Goal: Task Accomplishment & Management: Use online tool/utility

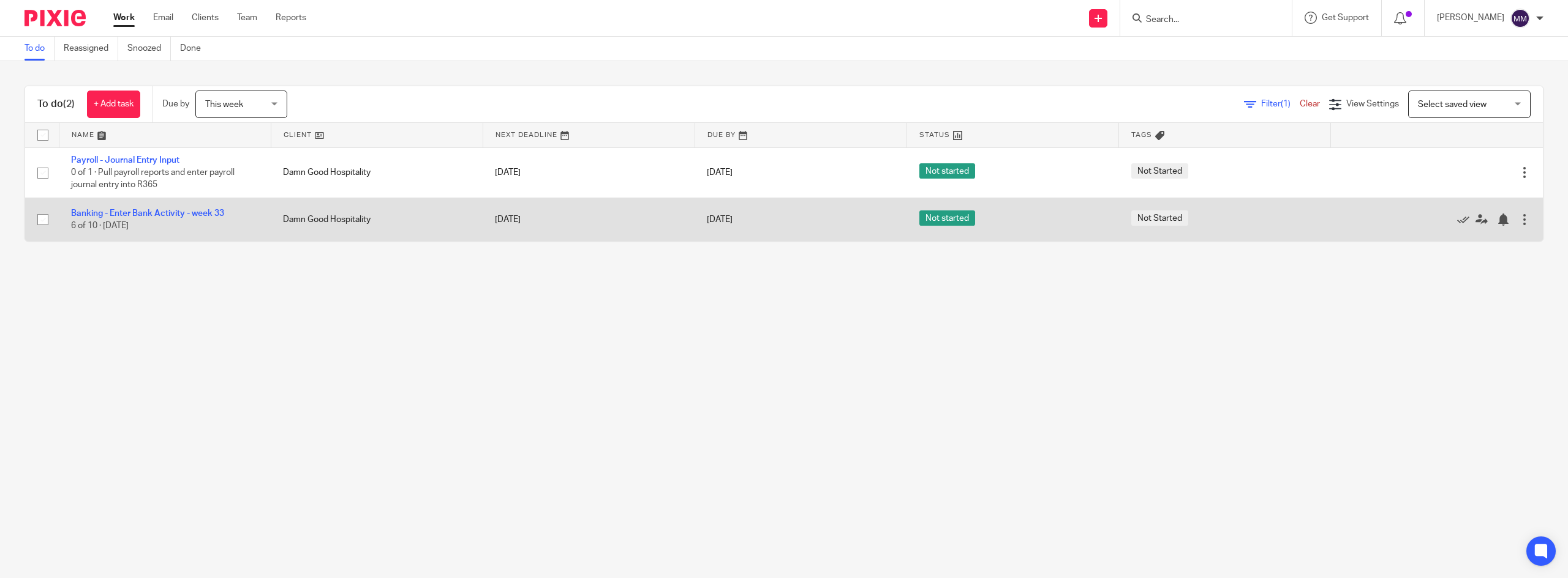
click at [169, 219] on td "Banking - Enter Bank Activity - week 33 6 of 10 · Wednesday" at bounding box center [164, 219] width 212 height 43
click at [165, 216] on link "Banking - Enter Bank Activity - week 33" at bounding box center [147, 213] width 153 height 9
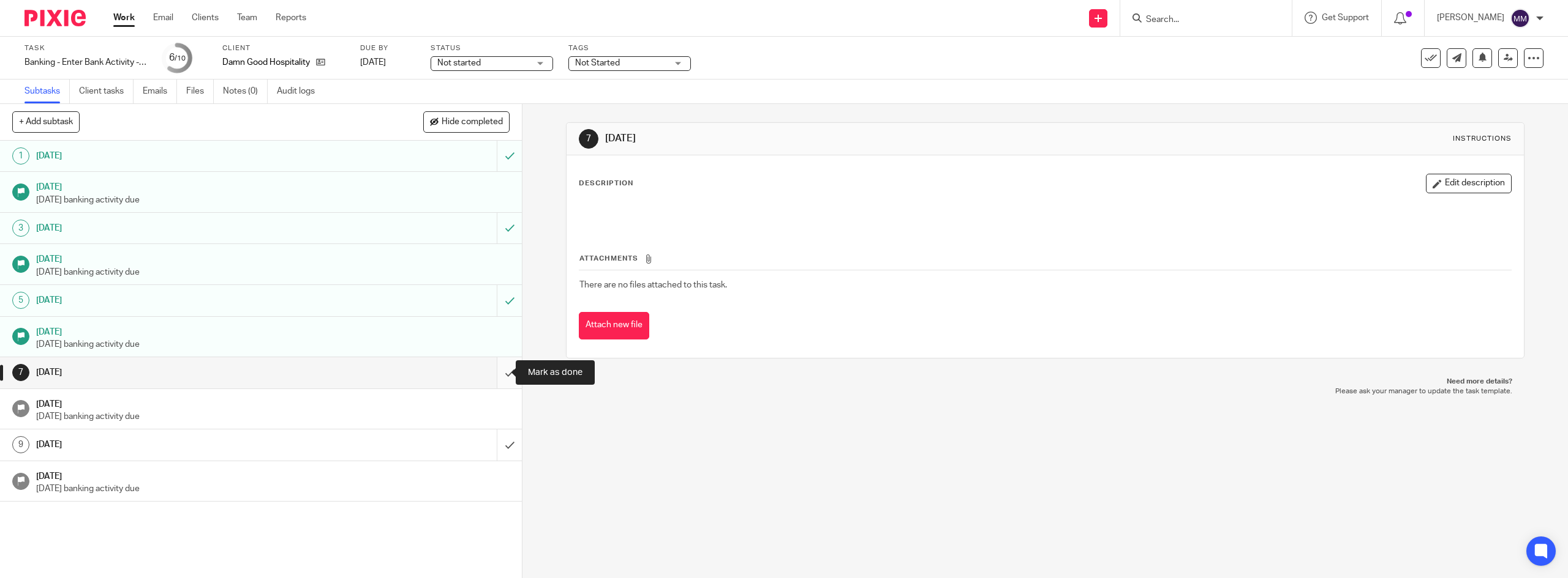
click at [495, 380] on input "submit" at bounding box center [261, 373] width 521 height 31
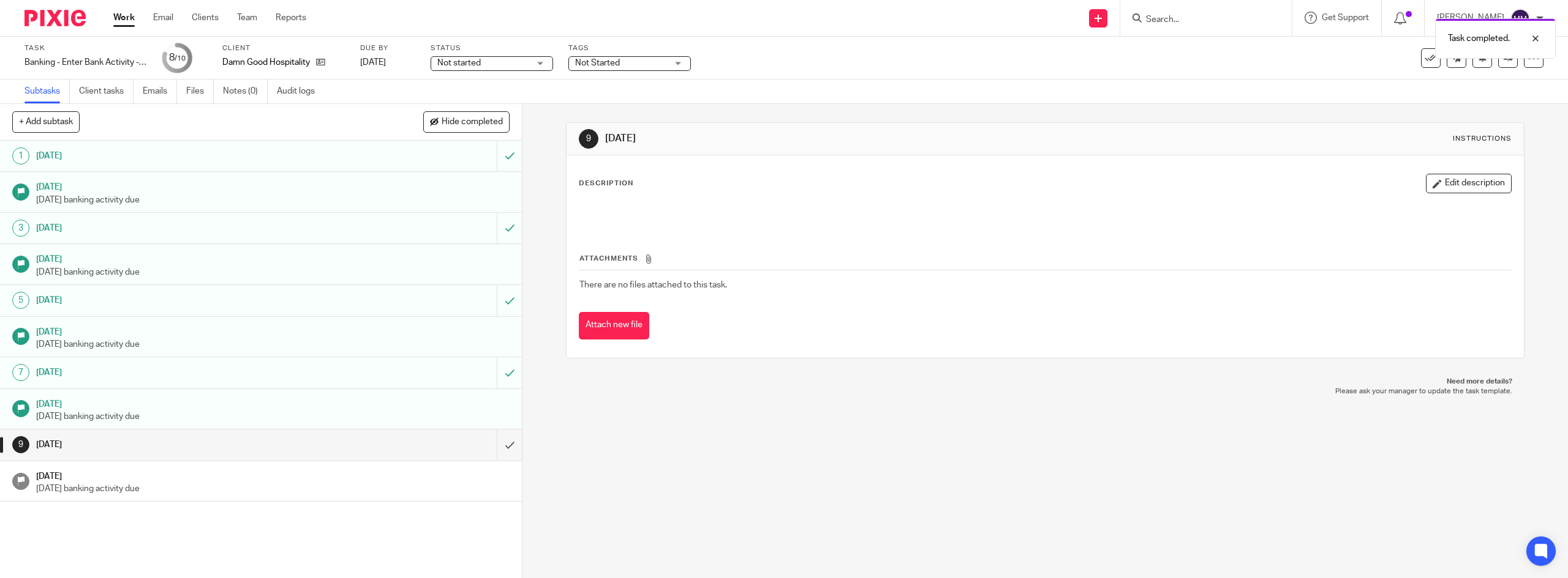
click at [117, 23] on link "Work" at bounding box center [124, 17] width 22 height 12
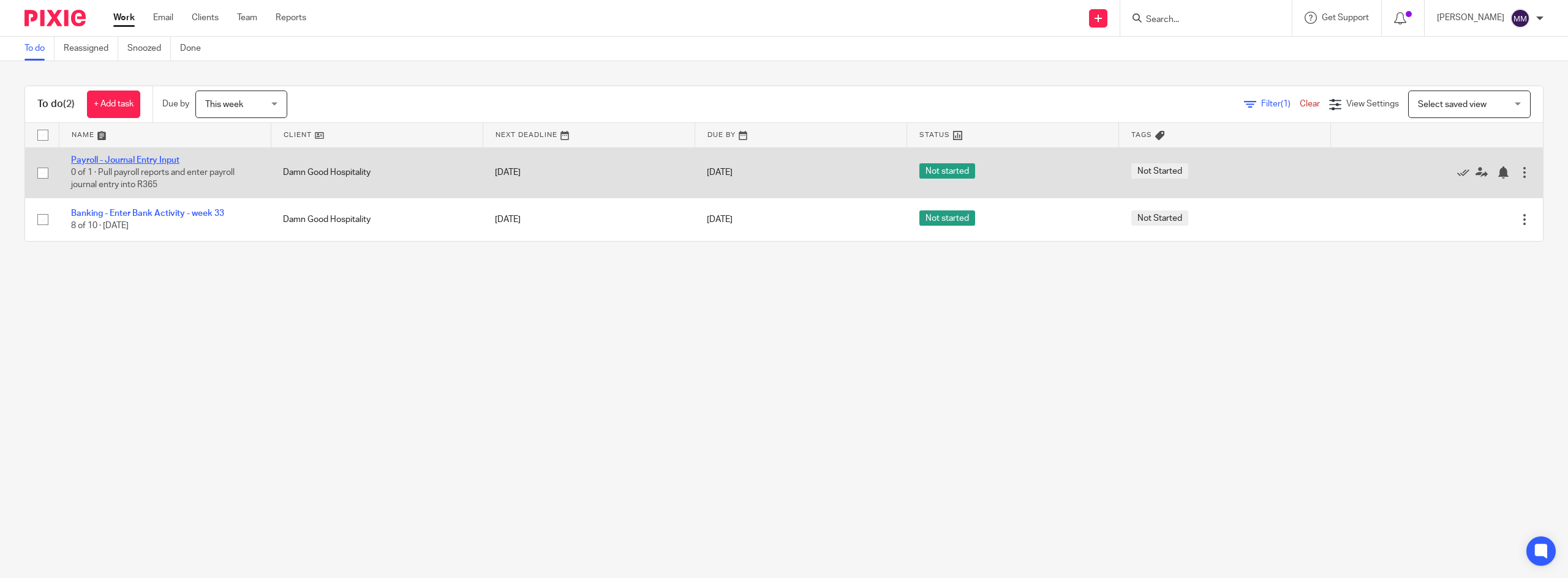
click at [137, 158] on link "Payroll - Journal Entry Input" at bounding box center [125, 160] width 109 height 9
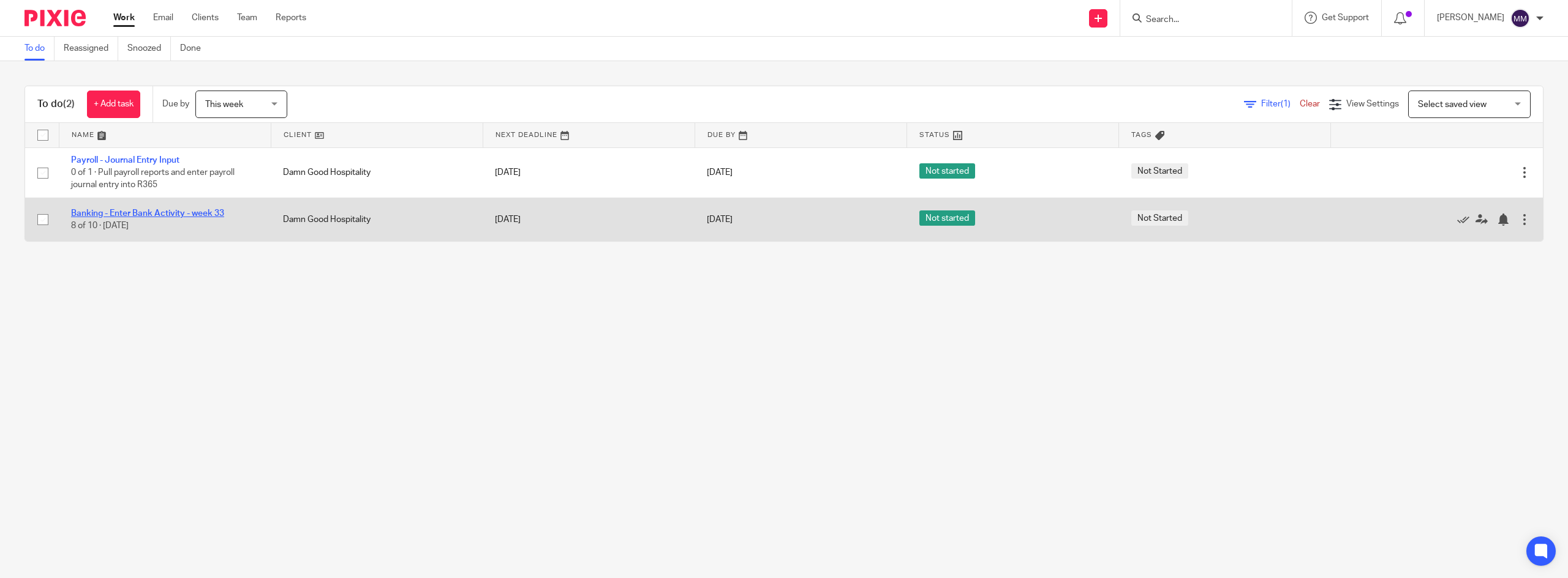
click at [145, 213] on link "Banking - Enter Bank Activity - week 33" at bounding box center [147, 213] width 153 height 9
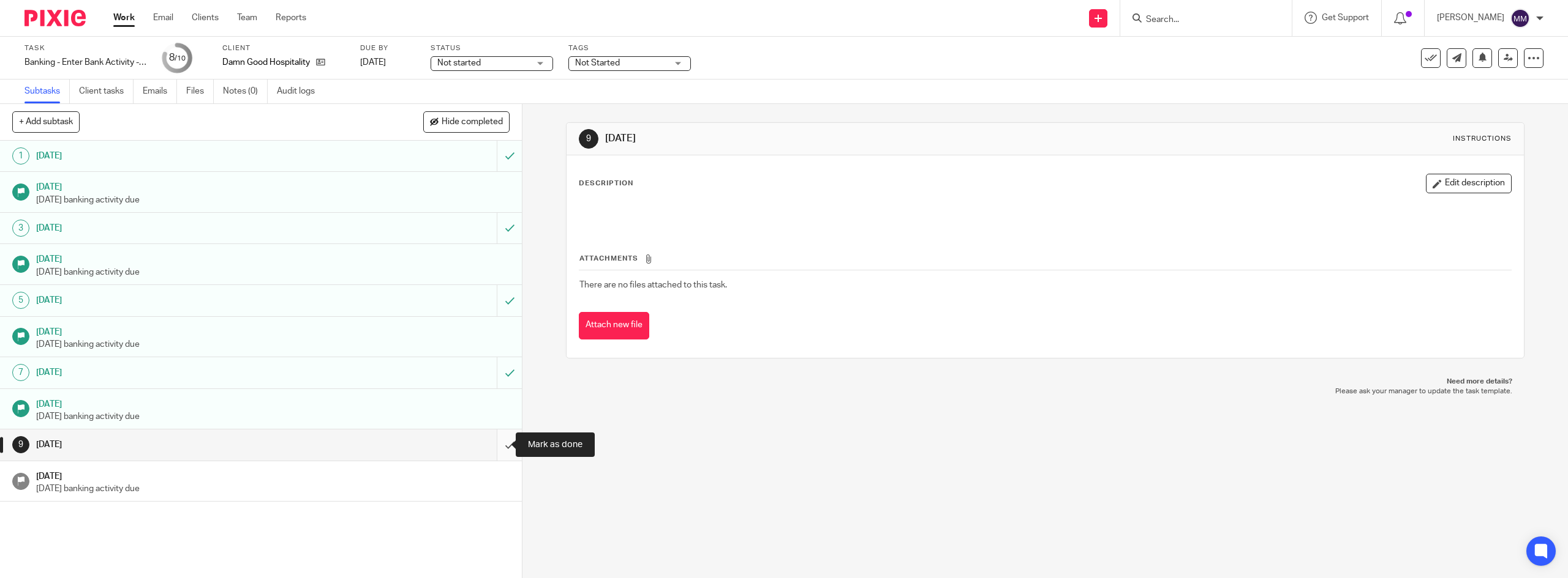
click at [491, 440] on input "submit" at bounding box center [261, 445] width 521 height 31
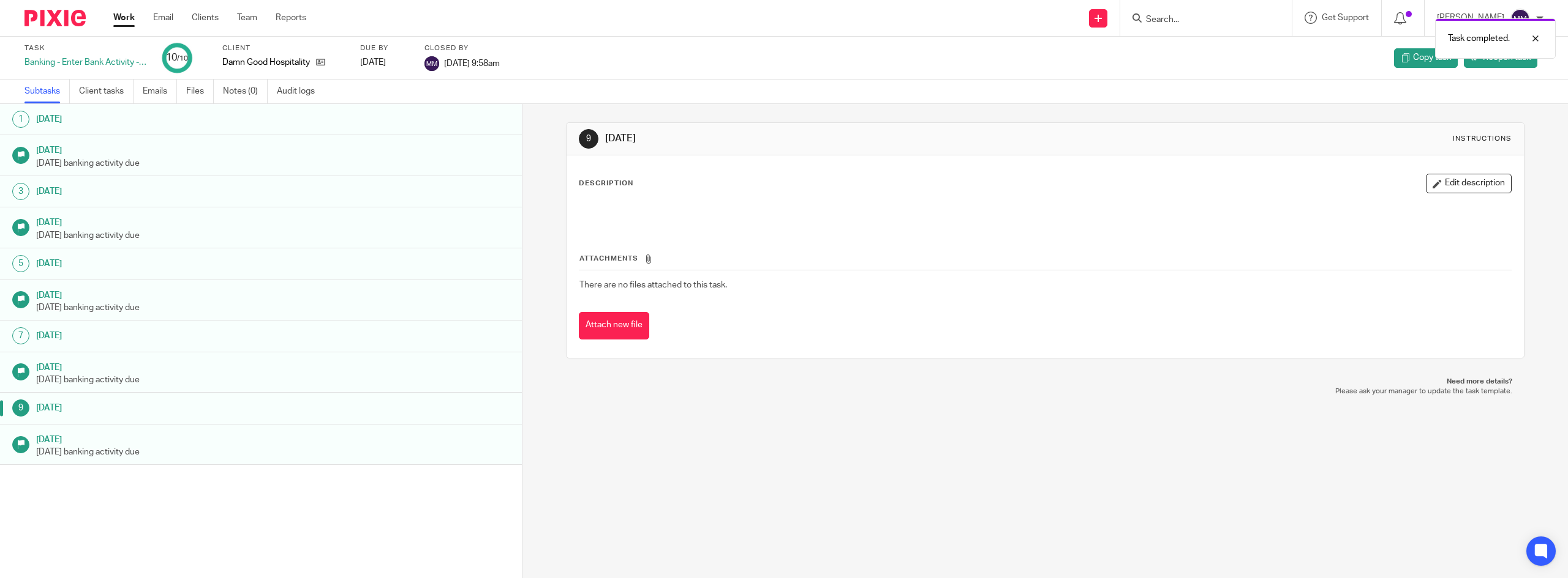
click at [126, 21] on link "Work" at bounding box center [124, 17] width 22 height 12
